Goal: Find contact information: Find contact information

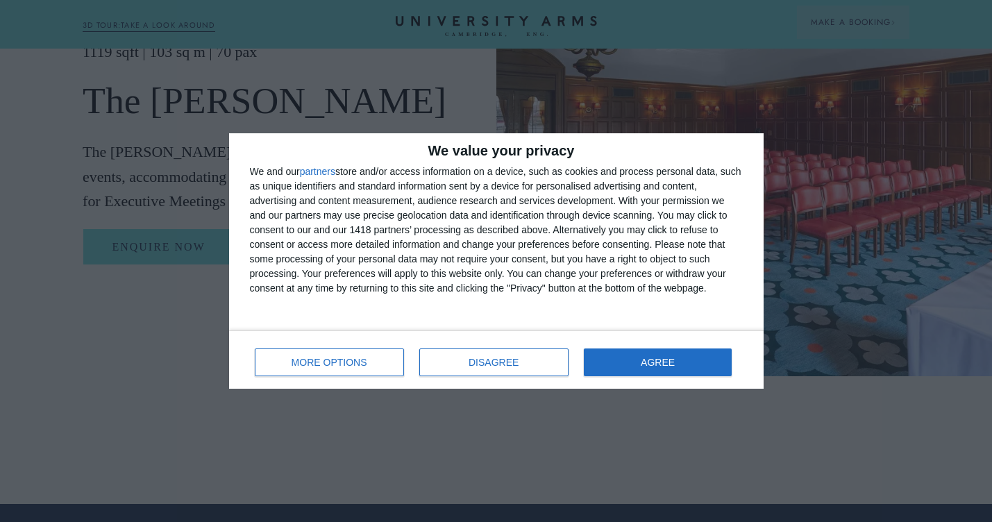
scroll to position [2773, 0]
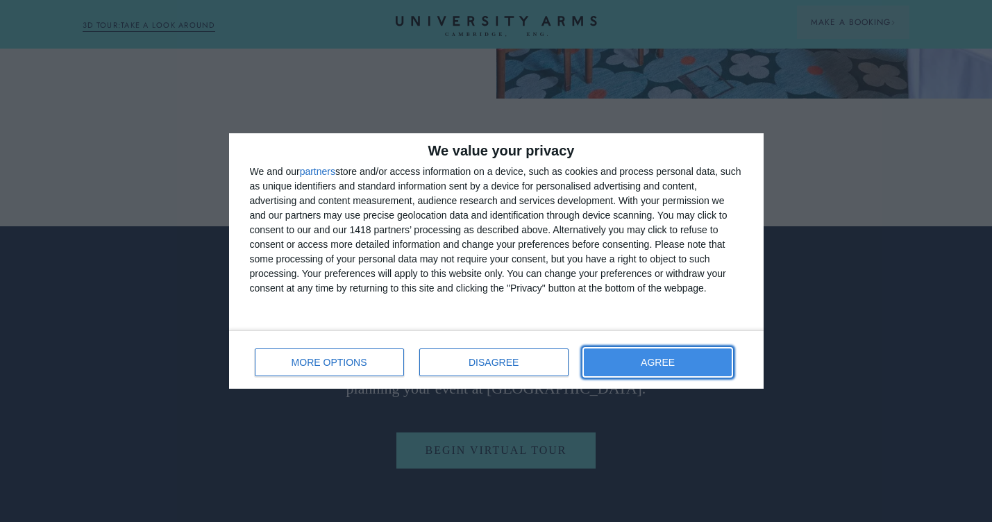
click at [671, 362] on span "AGREE" at bounding box center [658, 363] width 34 height 10
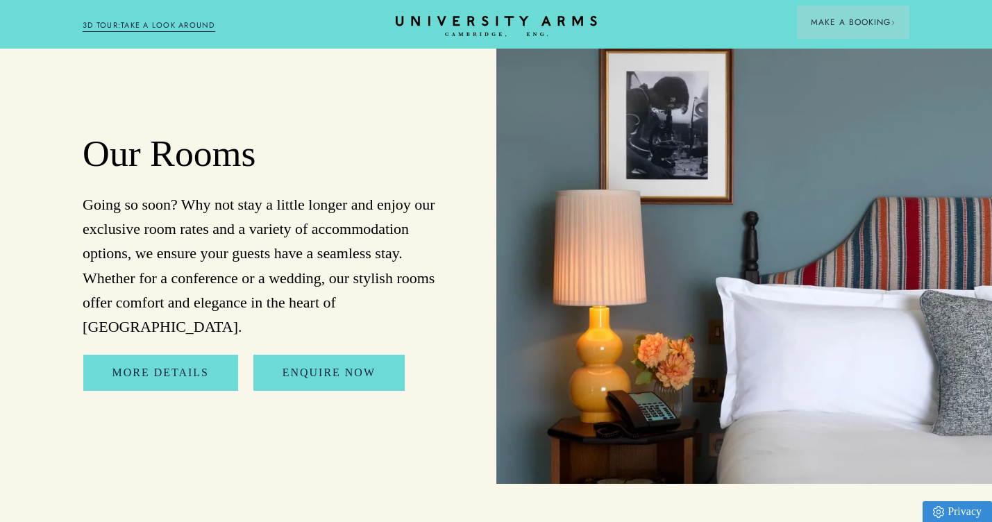
scroll to position [6763, 0]
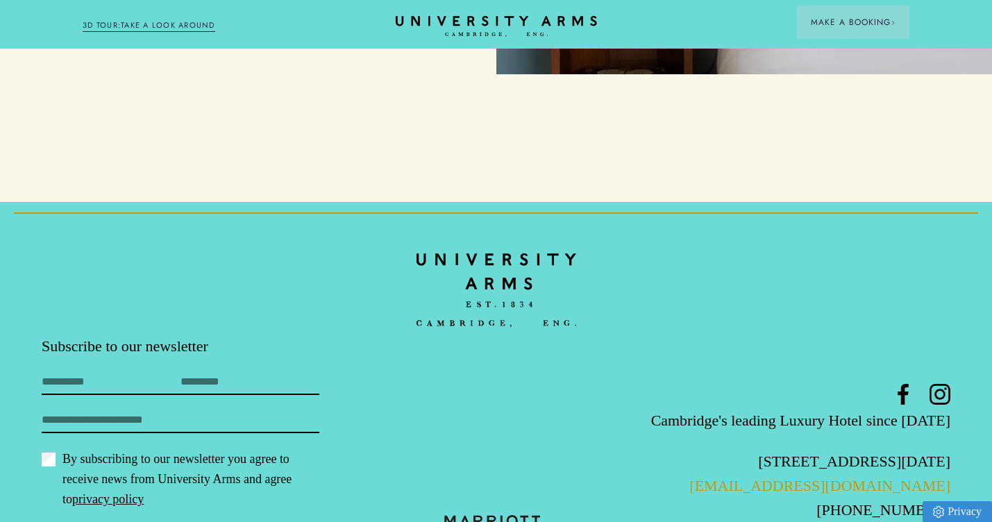
drag, startPoint x: 955, startPoint y: 412, endPoint x: 764, endPoint y: 414, distance: 190.9
click at [764, 414] on footer "Subscribe to our newsletter First Name Last Name Email By subscribing to our ne…" at bounding box center [496, 399] width 992 height 394
copy link "[EMAIL_ADDRESS][DOMAIN_NAME]"
click at [846, 477] on link "[EMAIL_ADDRESS][DOMAIN_NAME]" at bounding box center [819, 485] width 261 height 17
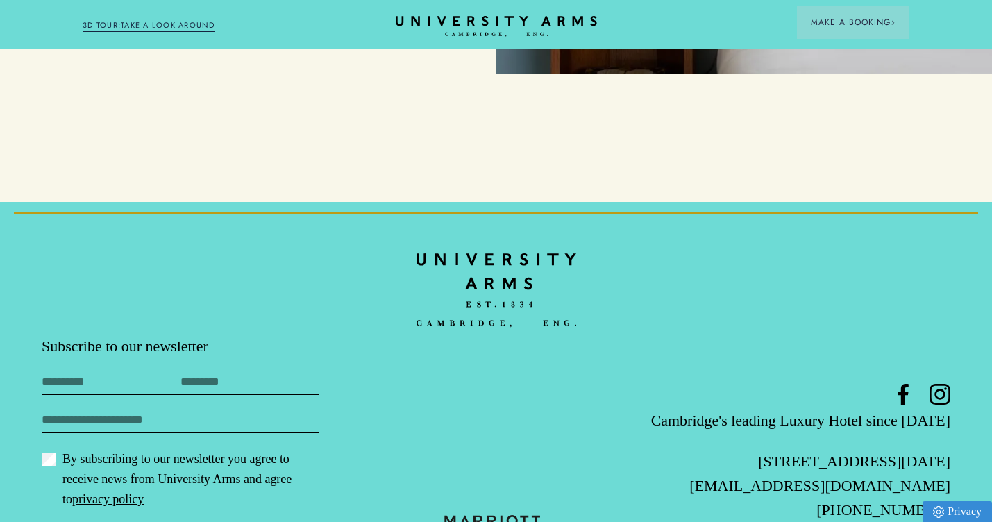
click at [843, 289] on footer "Subscribe to our newsletter First Name Last Name Email By subscribing to our ne…" at bounding box center [496, 399] width 992 height 394
drag, startPoint x: 952, startPoint y: 411, endPoint x: 764, endPoint y: 409, distance: 187.4
click at [764, 409] on footer "Subscribe to our newsletter First Name Last Name Email By subscribing to our ne…" at bounding box center [496, 399] width 992 height 394
click at [913, 282] on footer "Subscribe to our newsletter First Name Last Name Email By subscribing to our ne…" at bounding box center [496, 399] width 992 height 394
drag, startPoint x: 958, startPoint y: 412, endPoint x: 762, endPoint y: 419, distance: 195.9
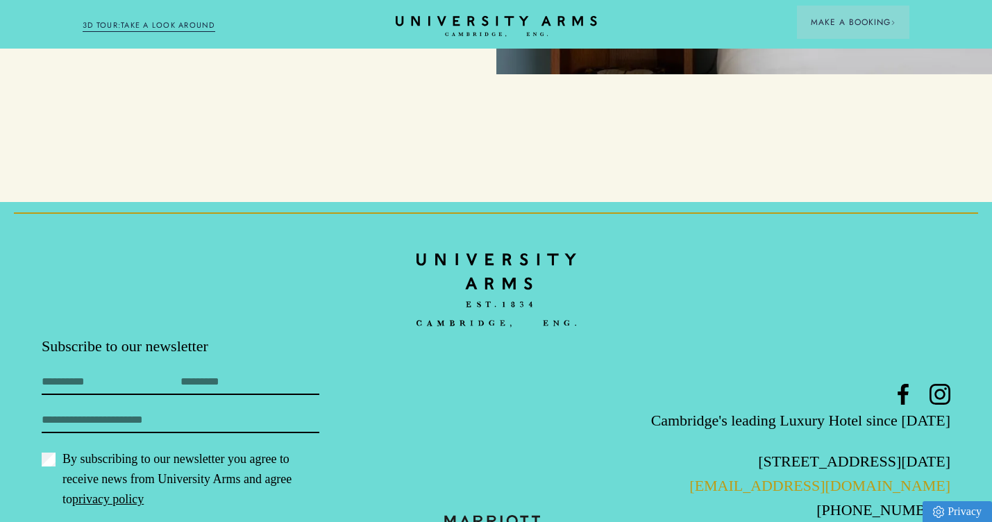
click at [762, 419] on footer "Subscribe to our newsletter First Name Last Name Email By subscribing to our ne…" at bounding box center [496, 399] width 992 height 394
copy link "[EMAIL_ADDRESS][DOMAIN_NAME]"
